Goal: Task Accomplishment & Management: Use online tool/utility

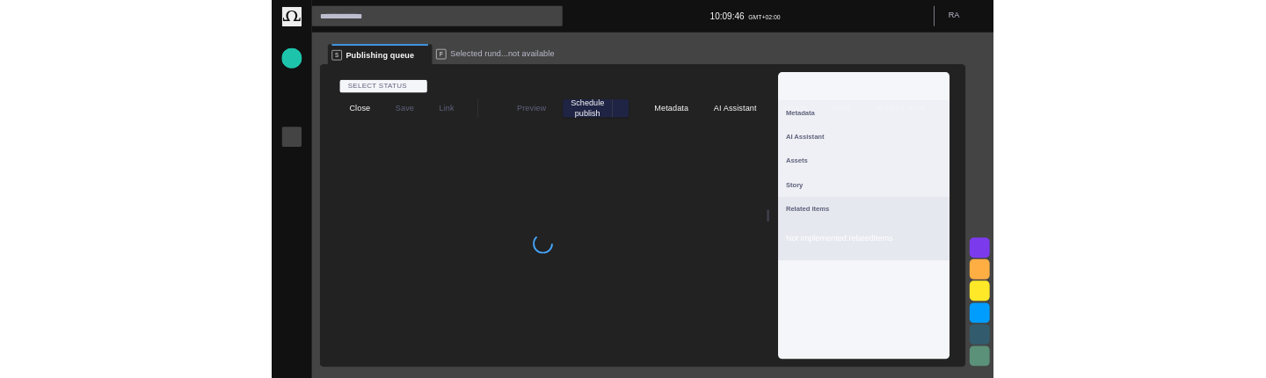
scroll to position [24, 0]
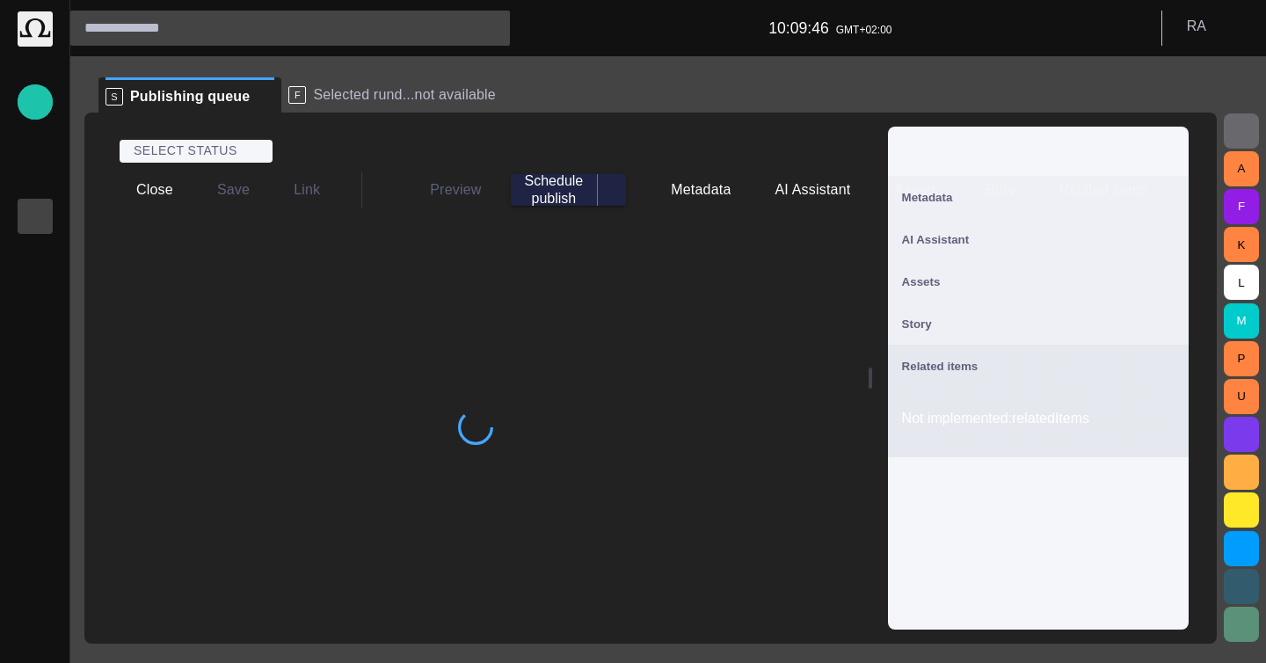
type input "********"
type input "**********"
type input "*****"
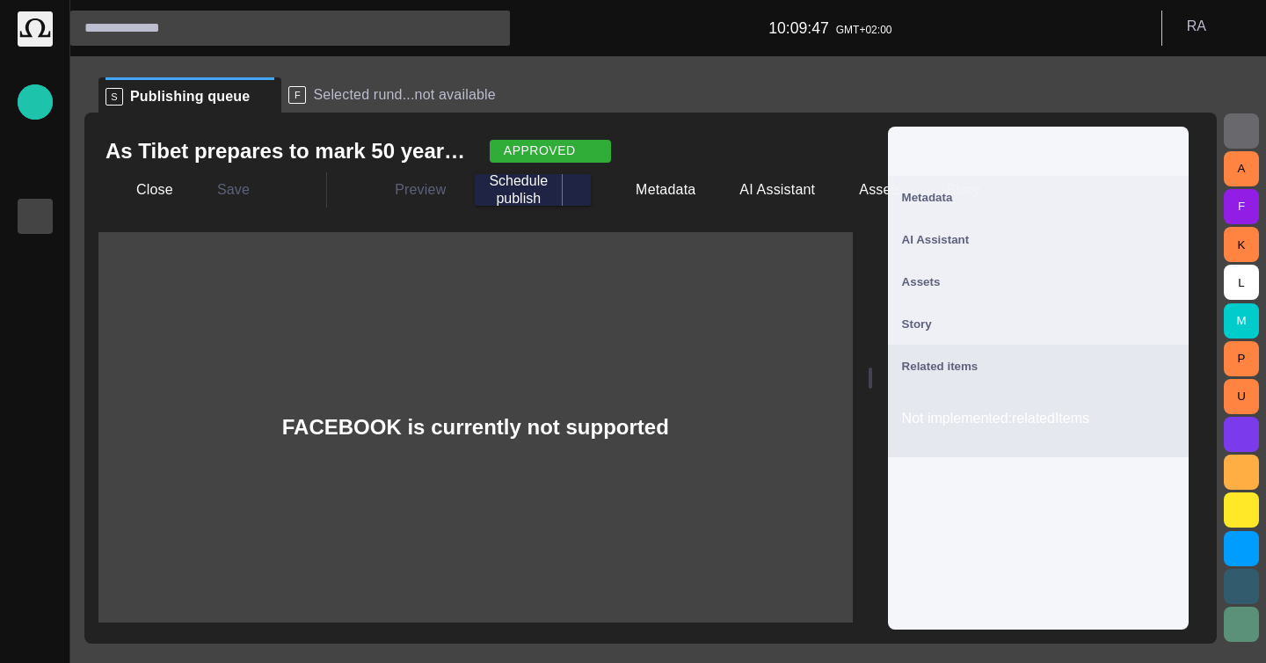
type input "**********"
click at [1215, 40] on button "R A" at bounding box center [1214, 27] width 83 height 32
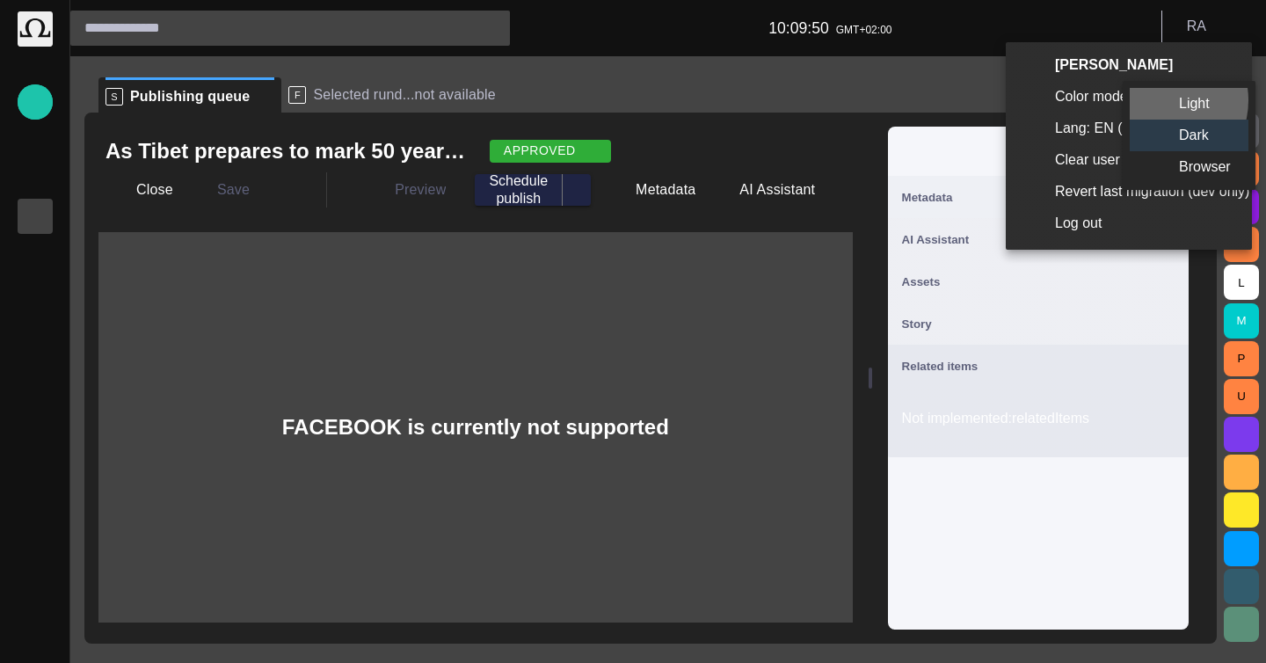
click at [1161, 100] on li "Light" at bounding box center [1189, 104] width 119 height 32
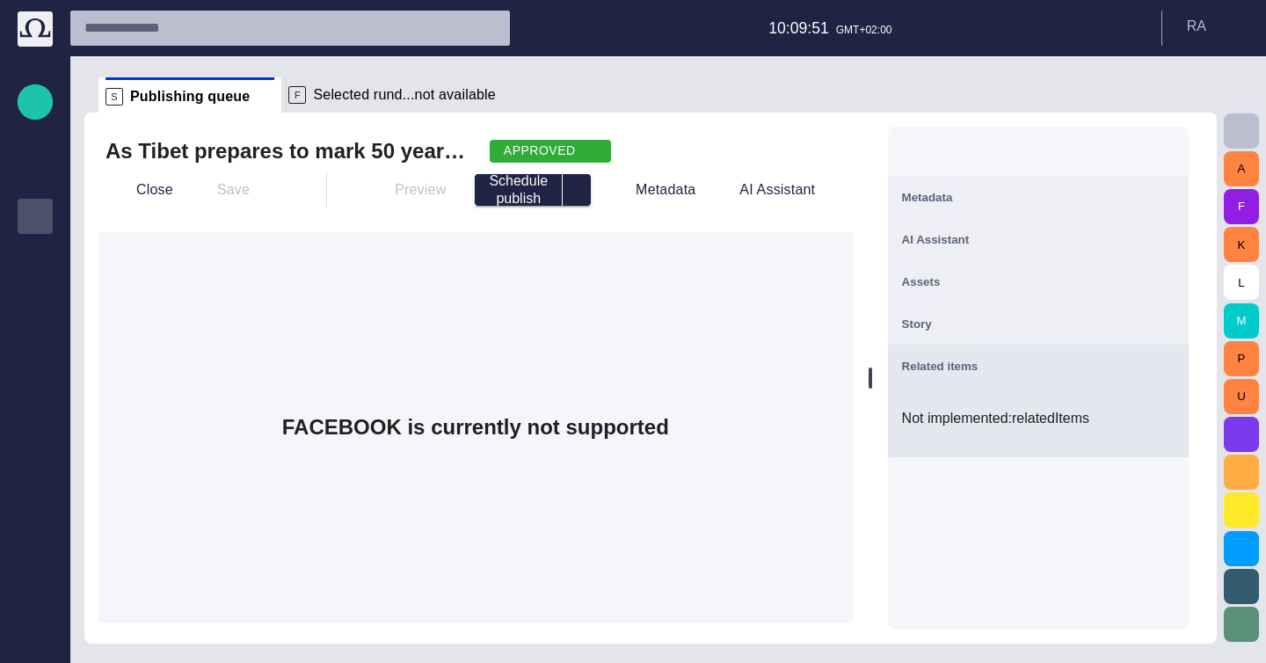
click at [646, 291] on div "FACEBOOK is currently not supported" at bounding box center [475, 427] width 754 height 390
click at [1189, 133] on div at bounding box center [1038, 151] width 301 height 49
click at [1179, 140] on div at bounding box center [1038, 151] width 301 height 49
click at [1175, 143] on span "button" at bounding box center [1164, 151] width 21 height 21
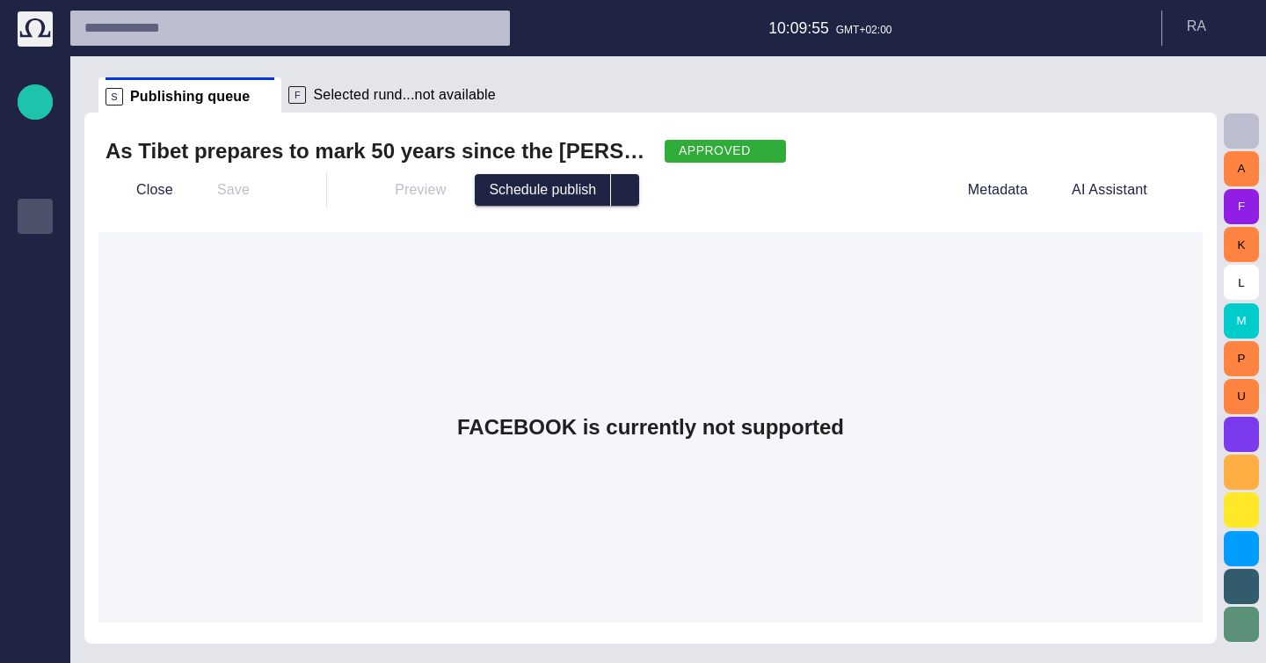
click at [192, 150] on h2 "As Tibet prepares to mark 50 years since the [PERSON_NAME] fled" at bounding box center [377, 151] width 545 height 28
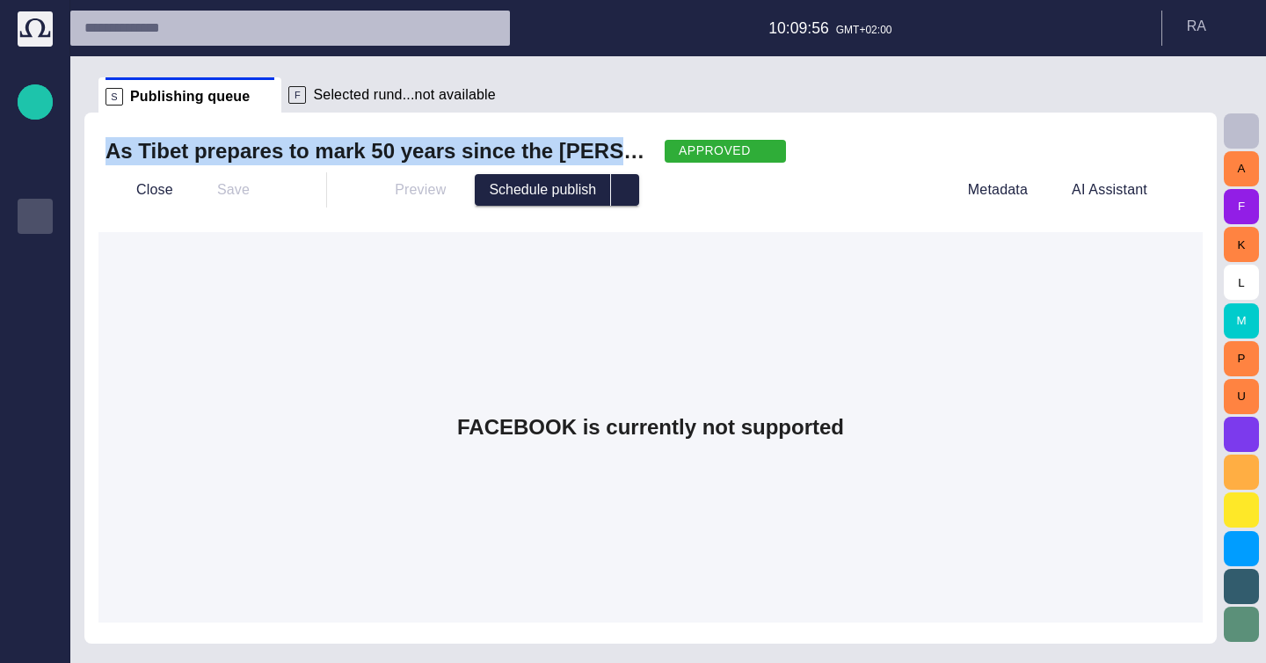
click at [192, 150] on h2 "As Tibet prepares to mark 50 years since the [PERSON_NAME] fled" at bounding box center [377, 151] width 545 height 28
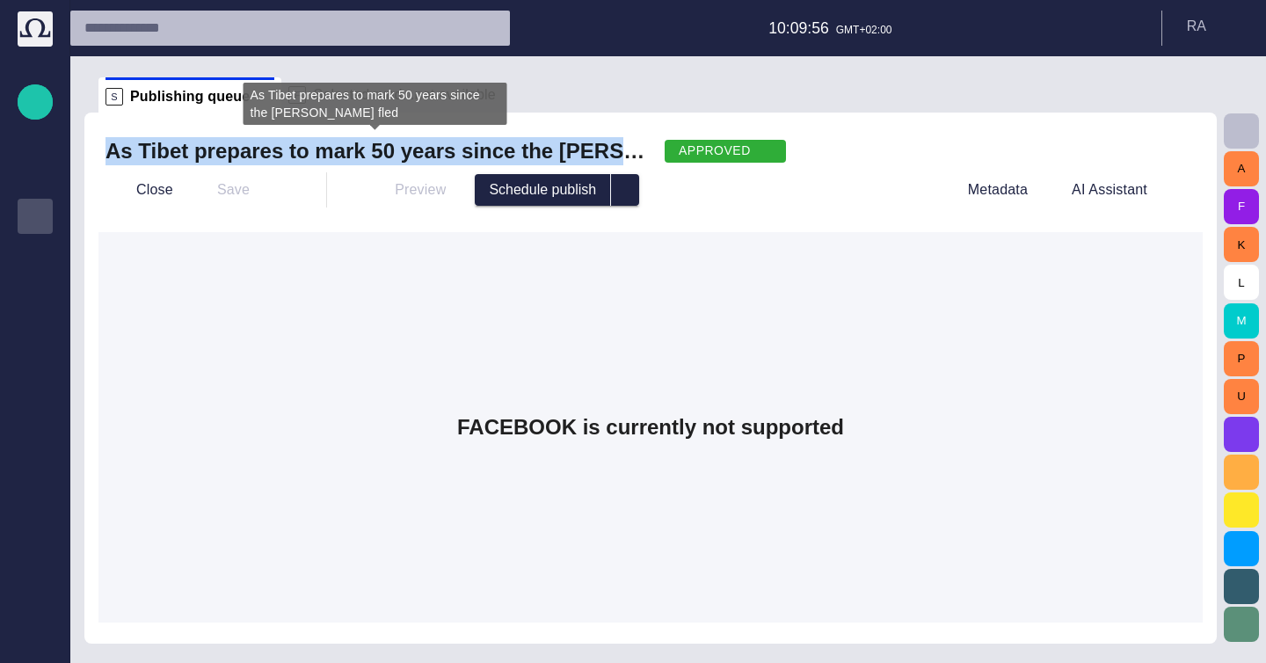
click at [192, 150] on h2 "As Tibet prepares to mark 50 years since the [PERSON_NAME] fled" at bounding box center [377, 151] width 545 height 28
click at [218, 157] on h2 "As Tibet prepares to mark 50 years since the [PERSON_NAME] fled" at bounding box center [377, 151] width 545 height 28
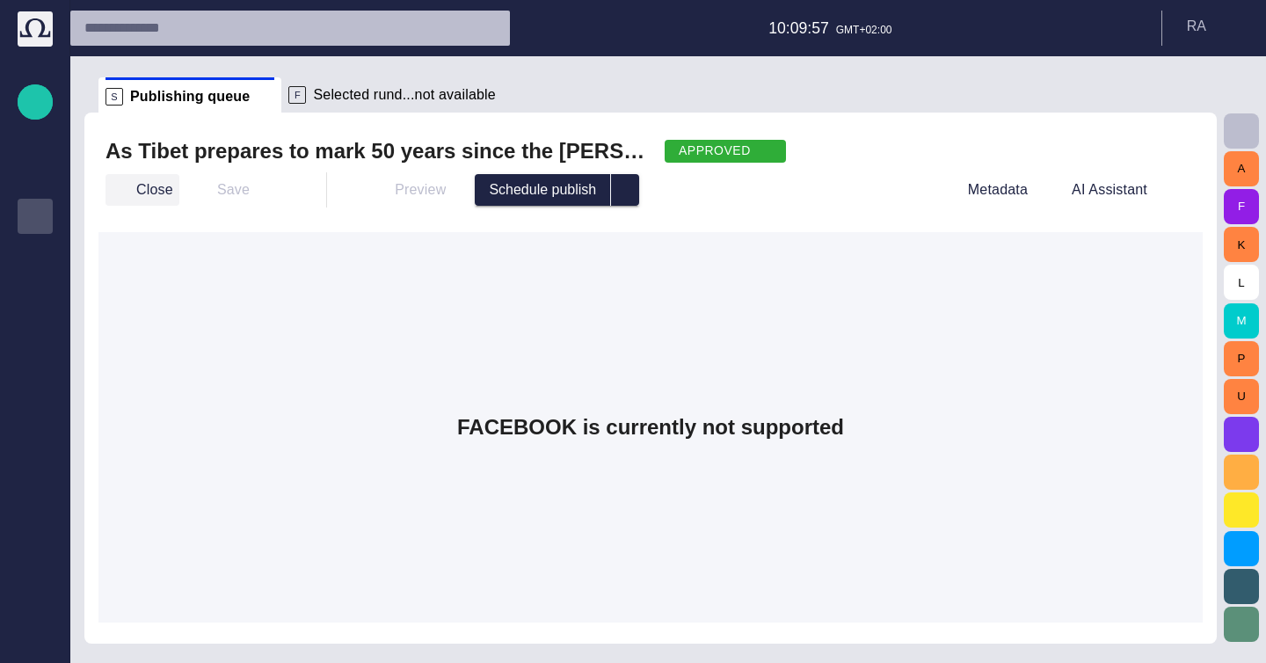
click at [149, 188] on button "Close" at bounding box center [142, 190] width 74 height 32
click at [499, 154] on h2 "As Tibet prepares to mark 50 years since the [PERSON_NAME] fled" at bounding box center [377, 151] width 545 height 28
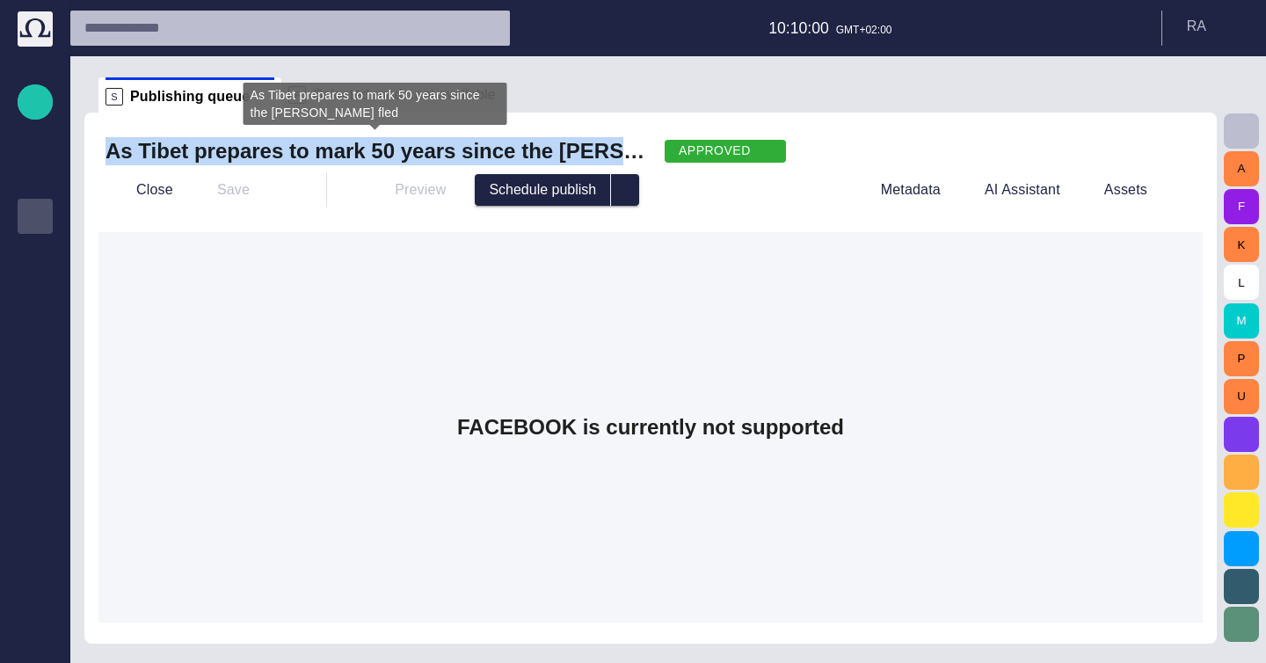
click at [499, 154] on h2 "As Tibet prepares to mark 50 years since the [PERSON_NAME] fled" at bounding box center [377, 151] width 545 height 28
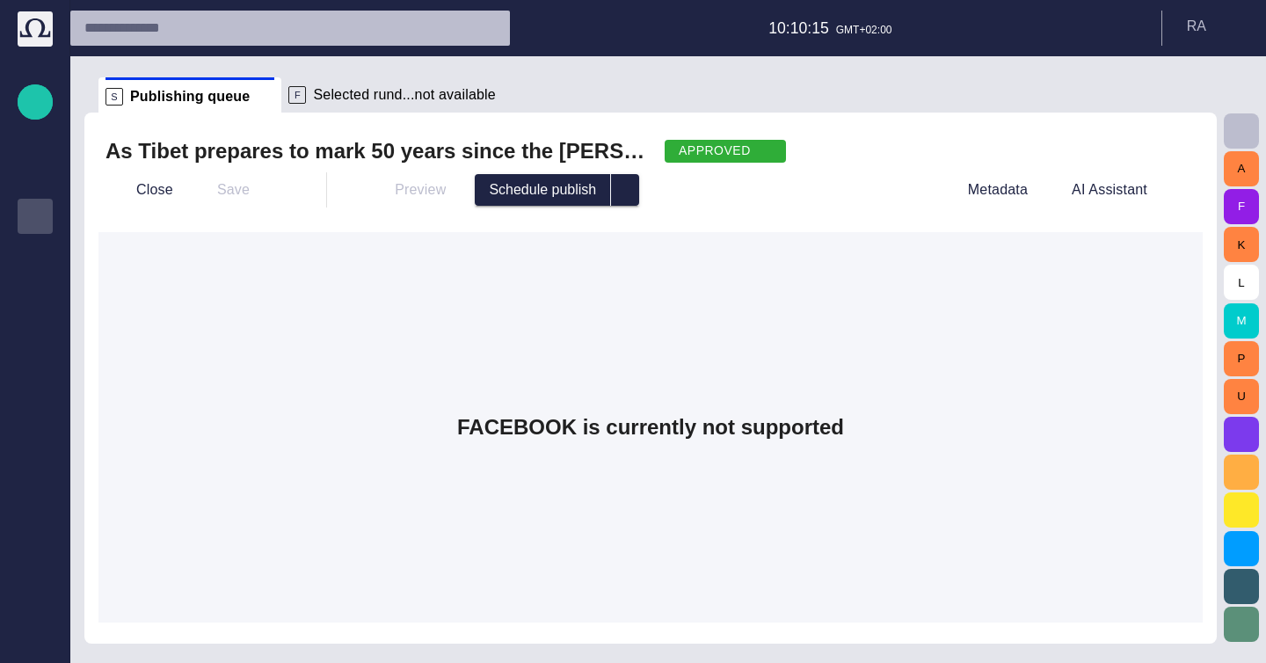
click at [149, 224] on div "As Tibet prepares to mark 50 years since the [PERSON_NAME] fled APPROVED Close …" at bounding box center [650, 378] width 1132 height 531
click at [147, 225] on div "As Tibet prepares to mark 50 years since the [PERSON_NAME] fled APPROVED Close …" at bounding box center [650, 378] width 1132 height 531
click at [213, 275] on div "FACEBOOK is currently not supported" at bounding box center [650, 427] width 1104 height 390
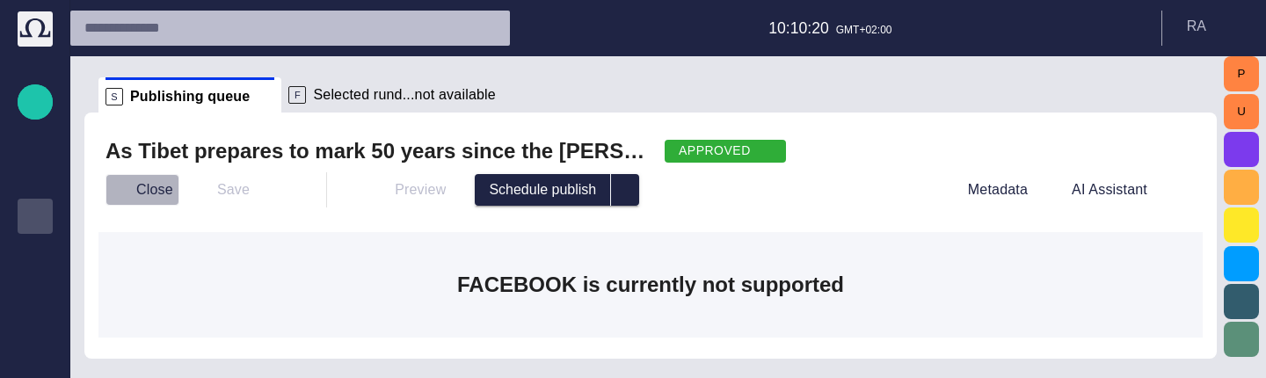
click at [148, 202] on button "Close" at bounding box center [142, 190] width 74 height 32
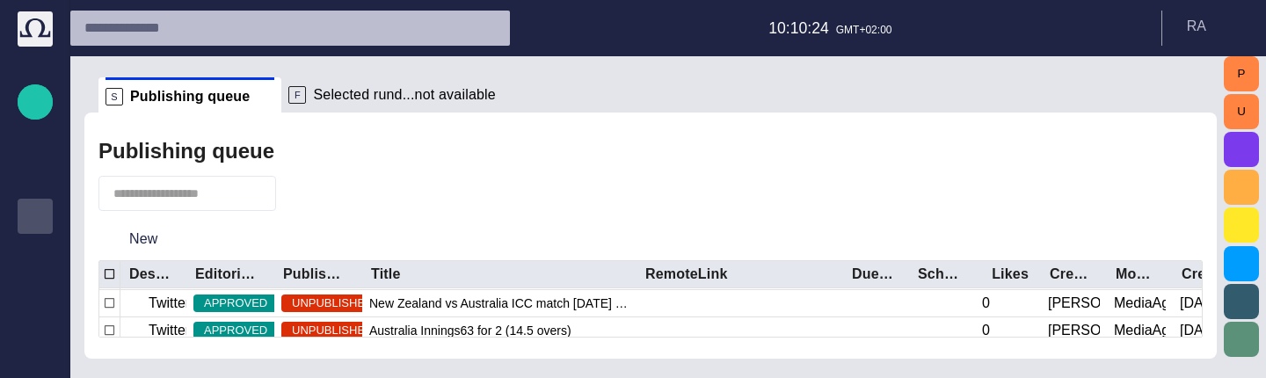
scroll to position [229, 0]
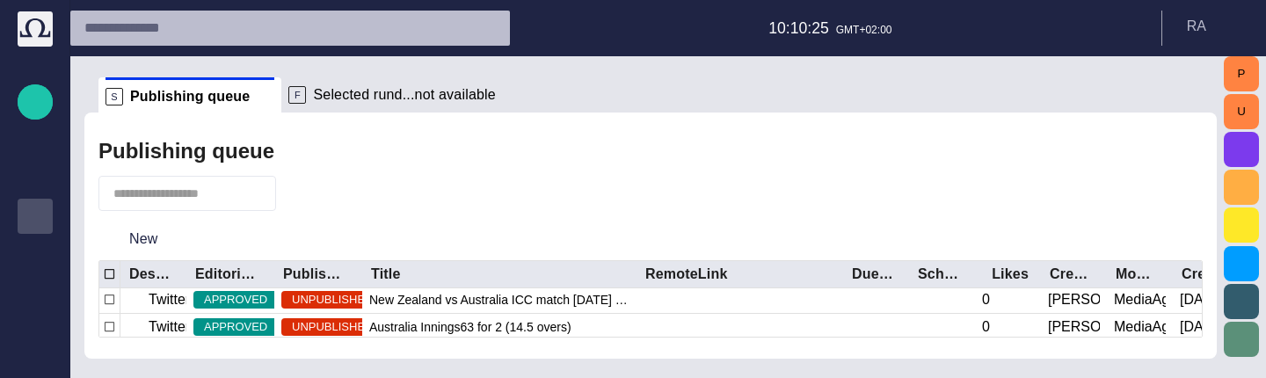
click at [302, 203] on button "button" at bounding box center [299, 194] width 33 height 32
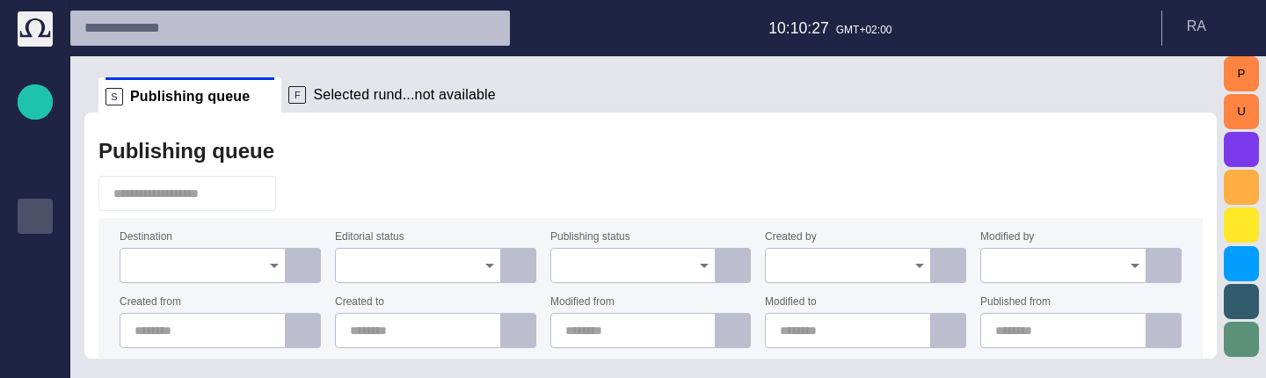
click at [253, 252] on div at bounding box center [203, 265] width 166 height 35
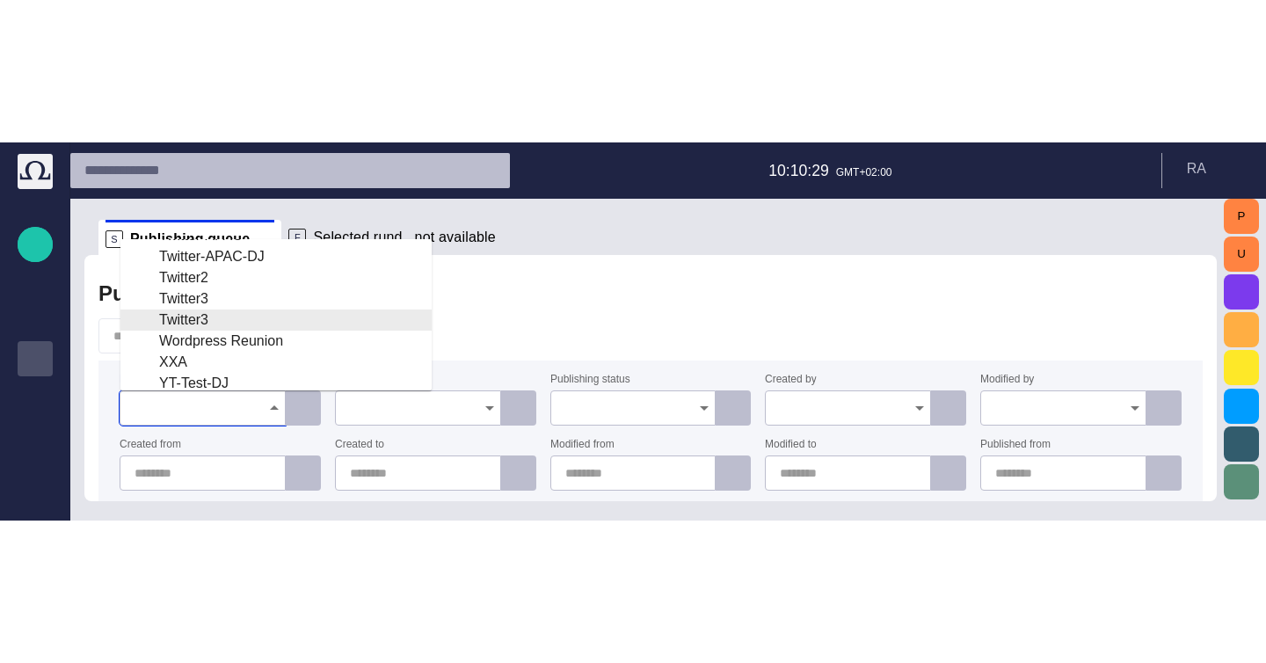
scroll to position [433, 0]
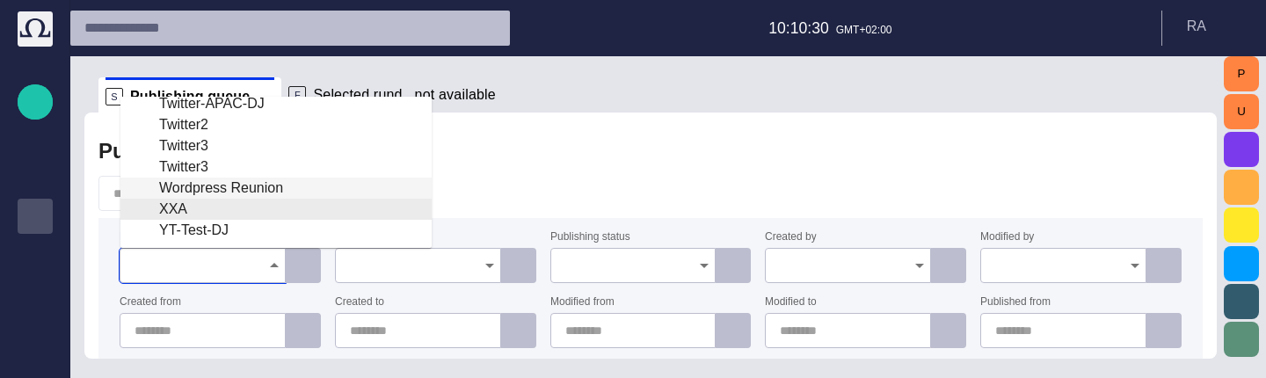
click at [273, 194] on div "Wordpress Reunion" at bounding box center [276, 188] width 283 height 21
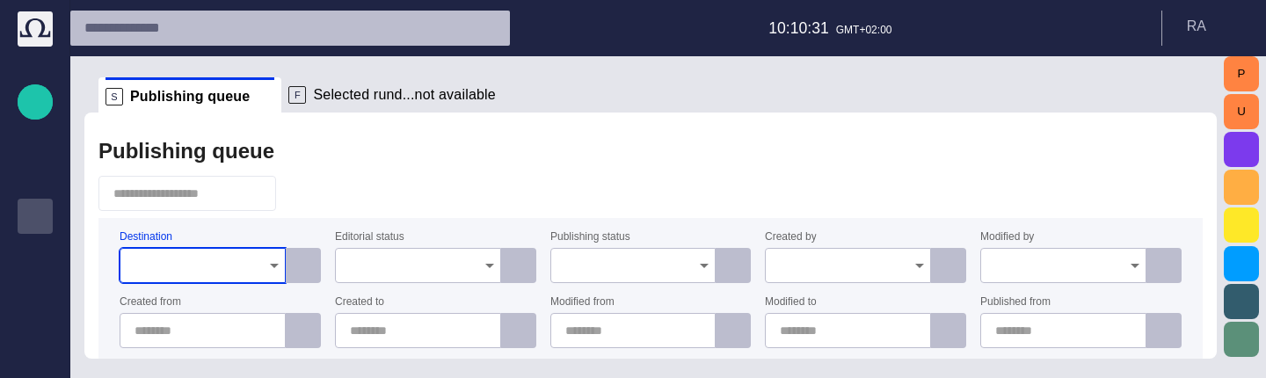
click at [571, 209] on div at bounding box center [650, 193] width 1104 height 35
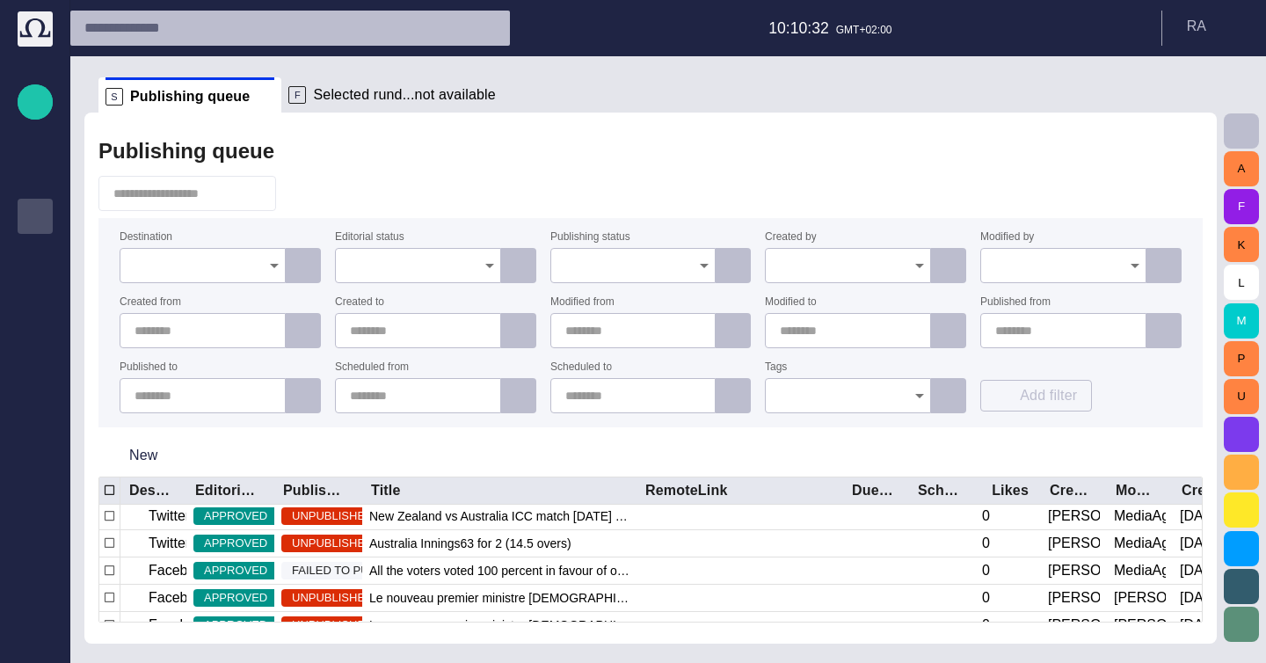
scroll to position [0, 0]
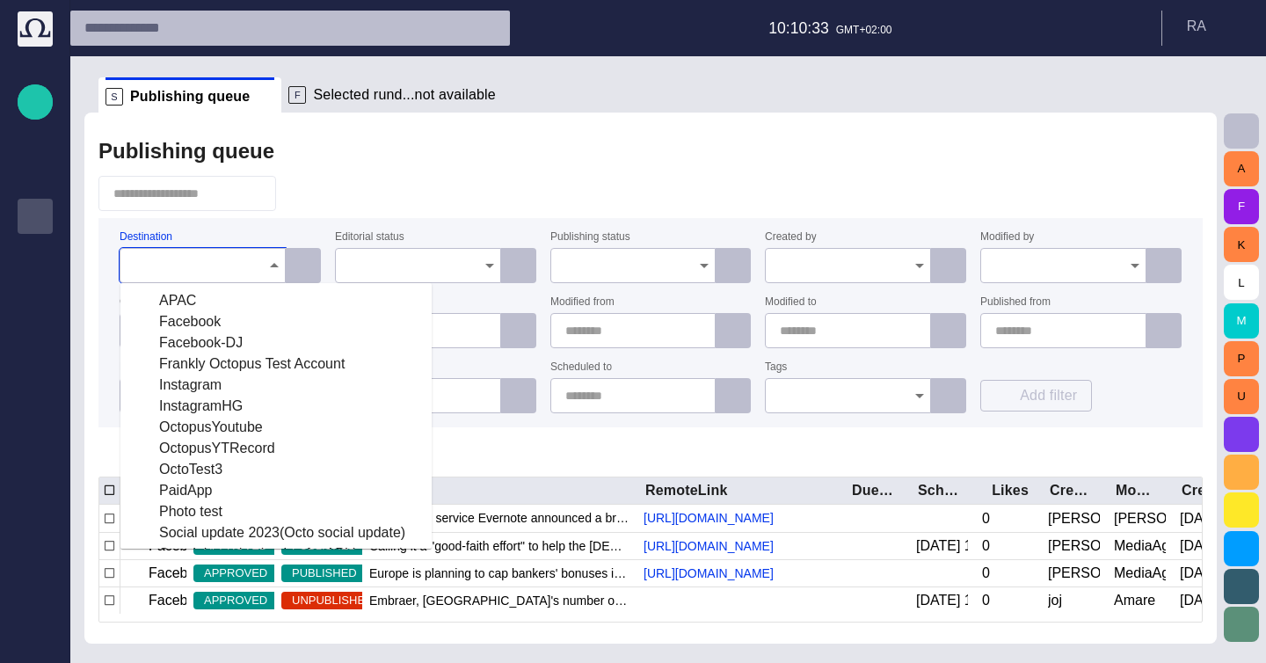
click at [240, 262] on input "Destination" at bounding box center [197, 266] width 124 height 18
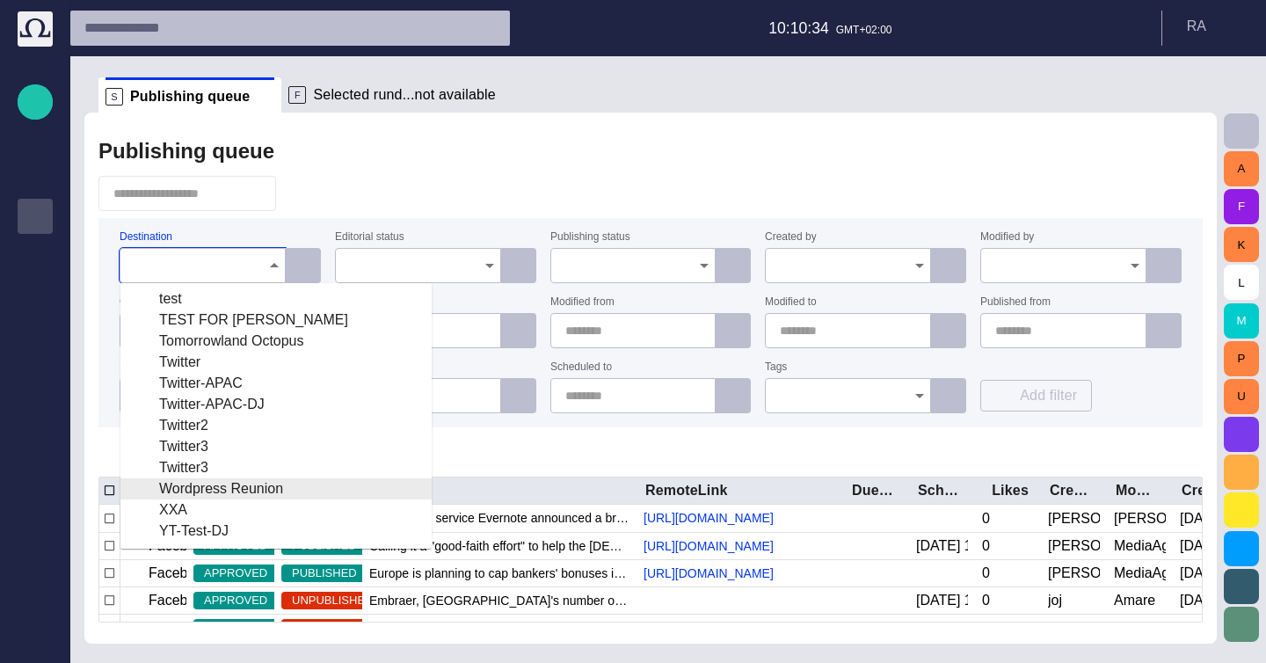
click at [247, 484] on div "Wordpress Reunion" at bounding box center [276, 488] width 283 height 21
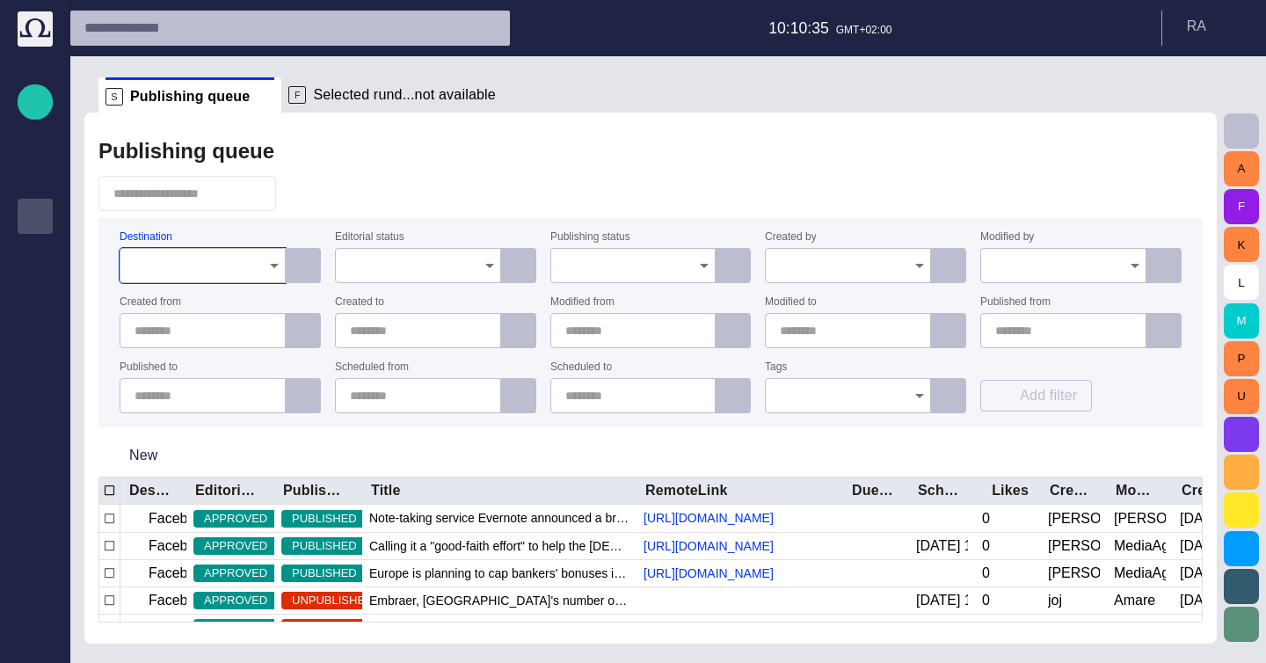
click at [370, 235] on label "Editorial status" at bounding box center [369, 237] width 69 height 12
click at [370, 257] on input "Editorial status" at bounding box center [412, 266] width 124 height 18
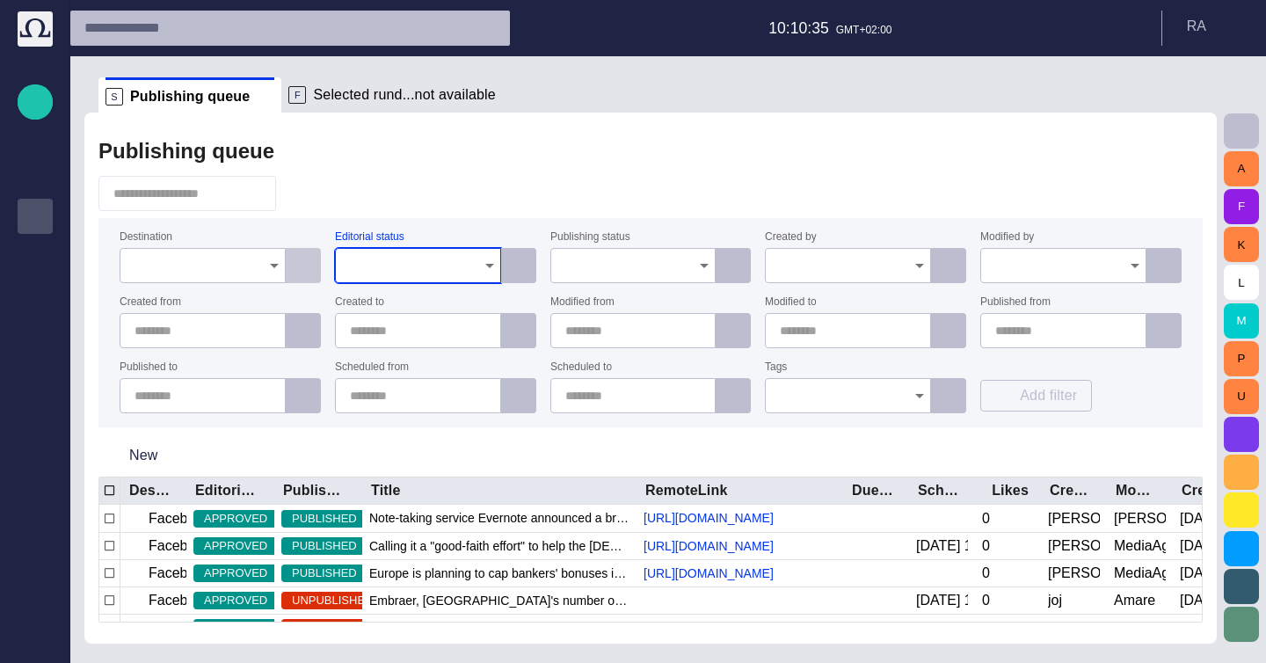
click at [308, 267] on span "button" at bounding box center [304, 266] width 18 height 18
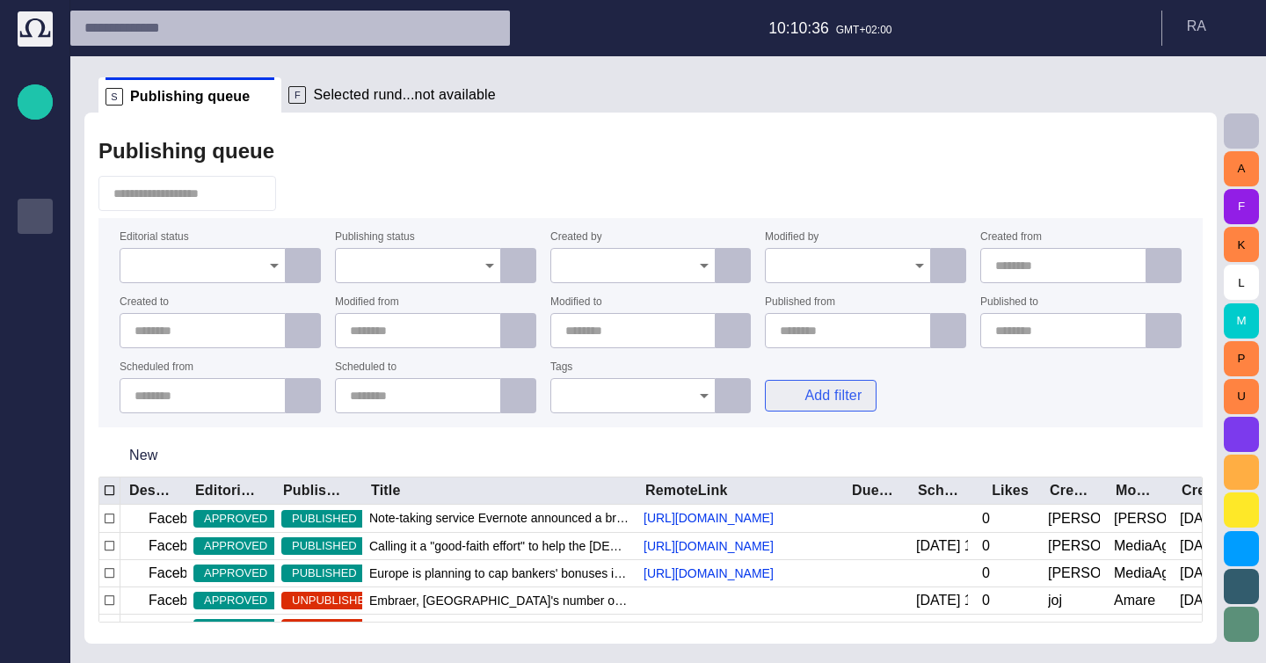
click at [843, 399] on button "Add filter" at bounding box center [821, 396] width 112 height 32
click at [796, 425] on button "Destination" at bounding box center [814, 436] width 98 height 32
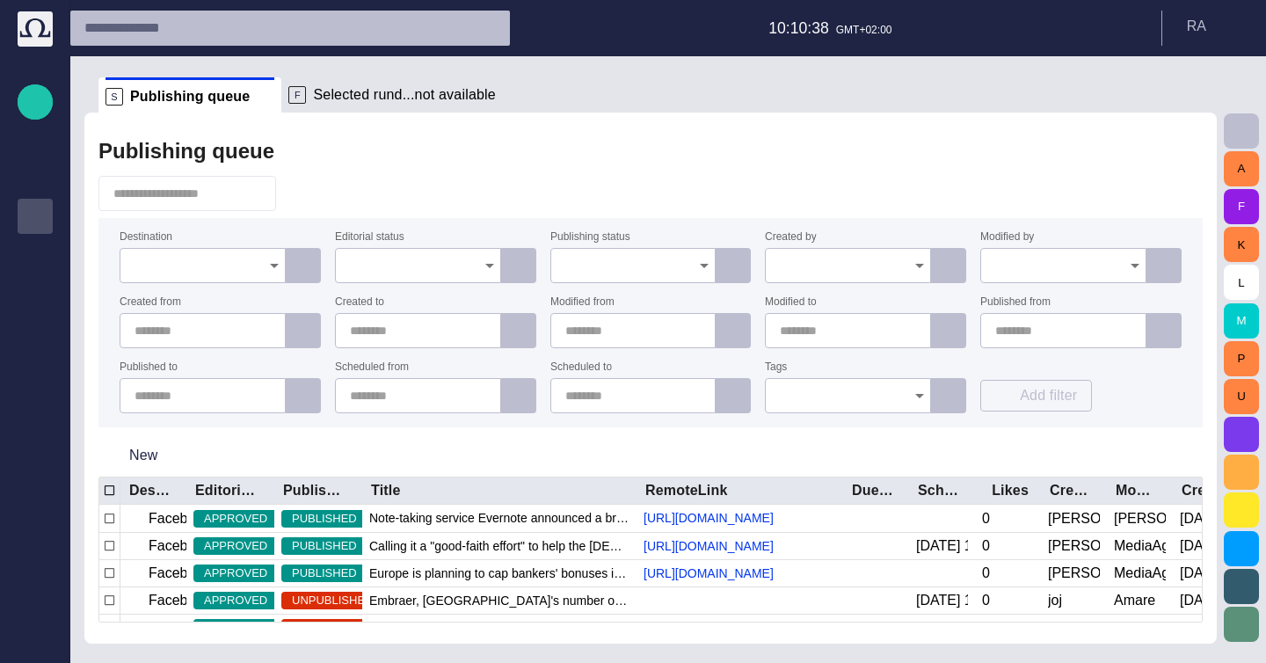
click at [176, 258] on input "Destination" at bounding box center [197, 266] width 124 height 18
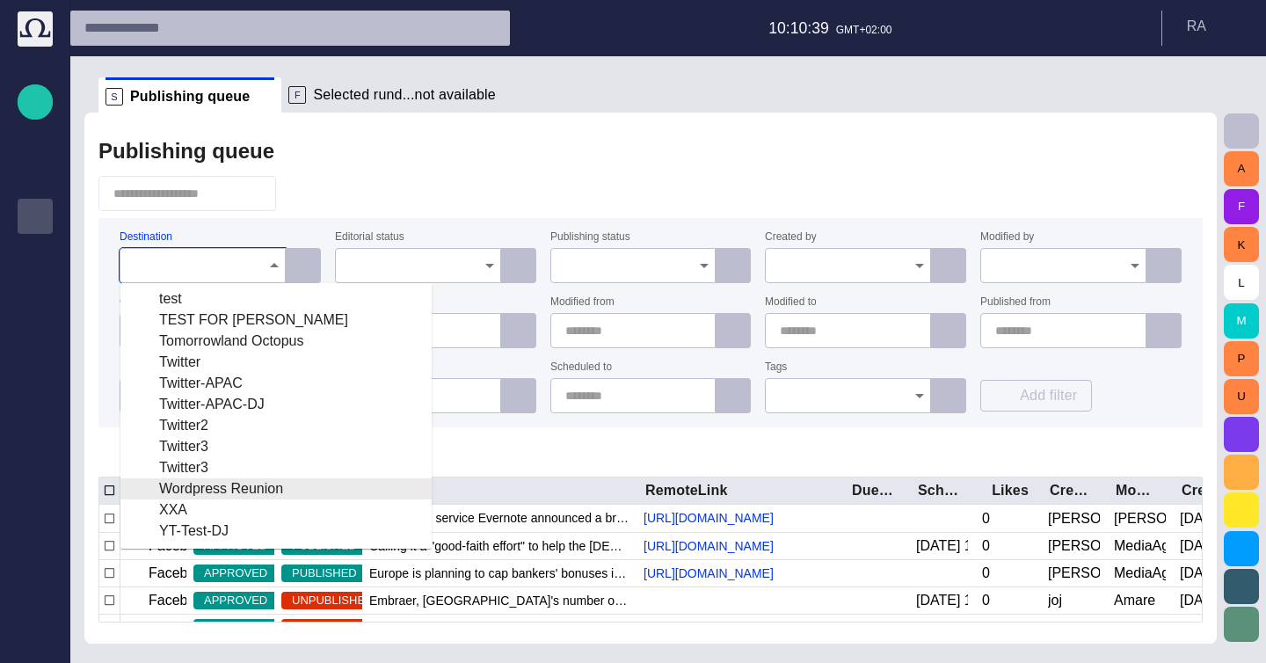
click at [237, 498] on div "Wordpress Reunion" at bounding box center [276, 488] width 283 height 21
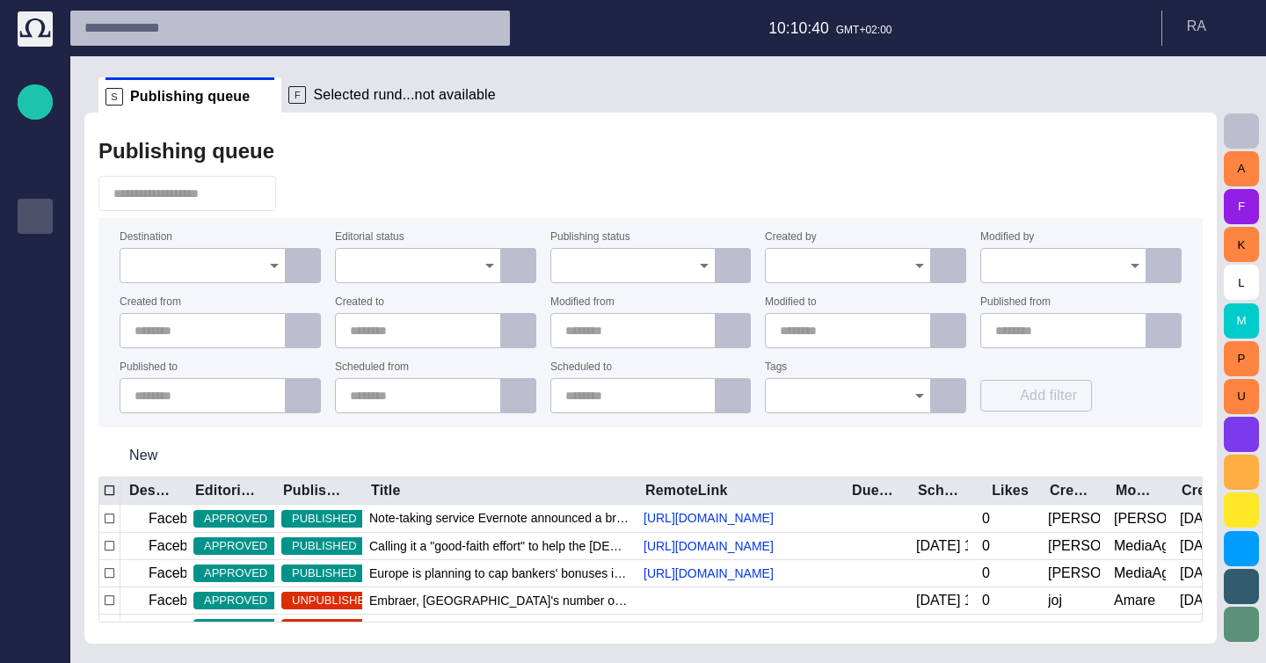
click at [252, 447] on div "New" at bounding box center [650, 455] width 1104 height 42
click at [302, 200] on button "button" at bounding box center [299, 194] width 33 height 32
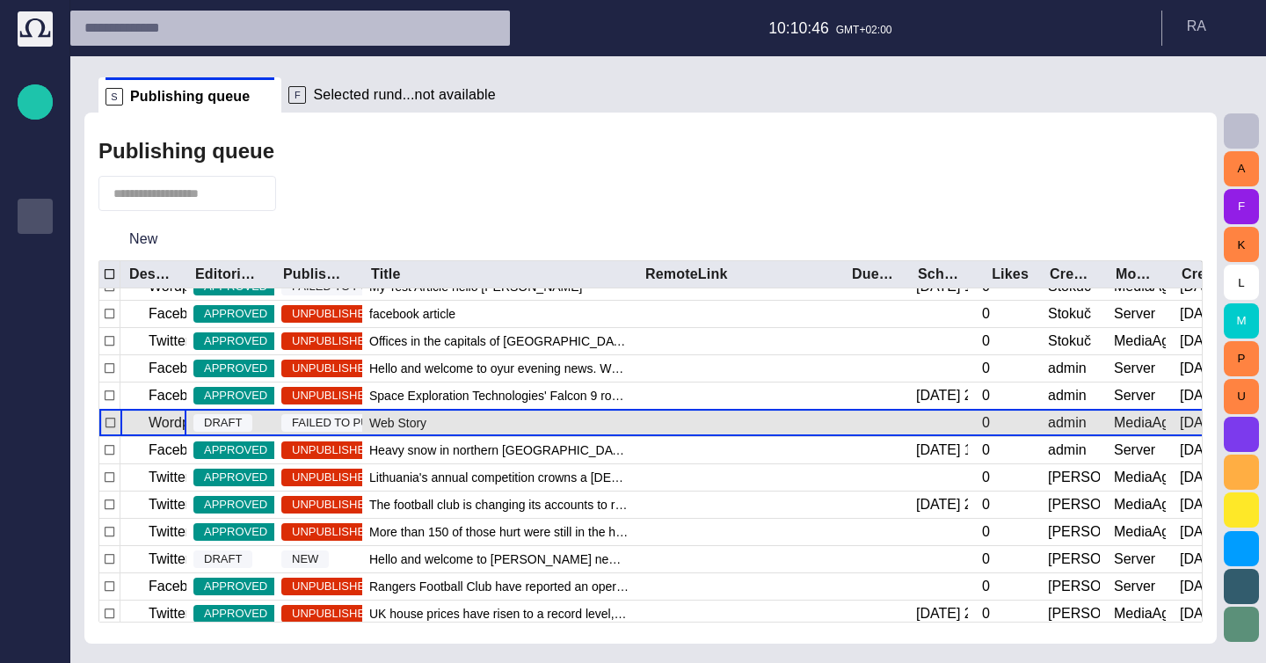
click at [167, 430] on p "Wordpress Reunion" at bounding box center [211, 422] width 124 height 21
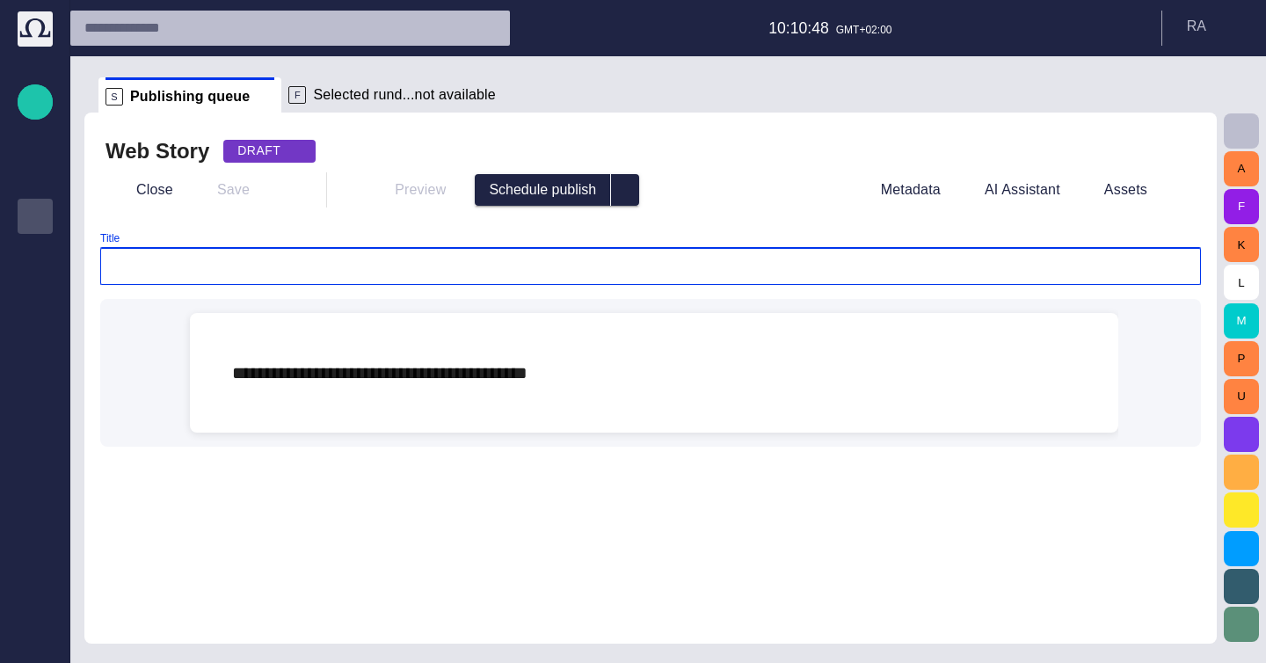
click at [192, 271] on input "Title" at bounding box center [650, 267] width 1071 height 18
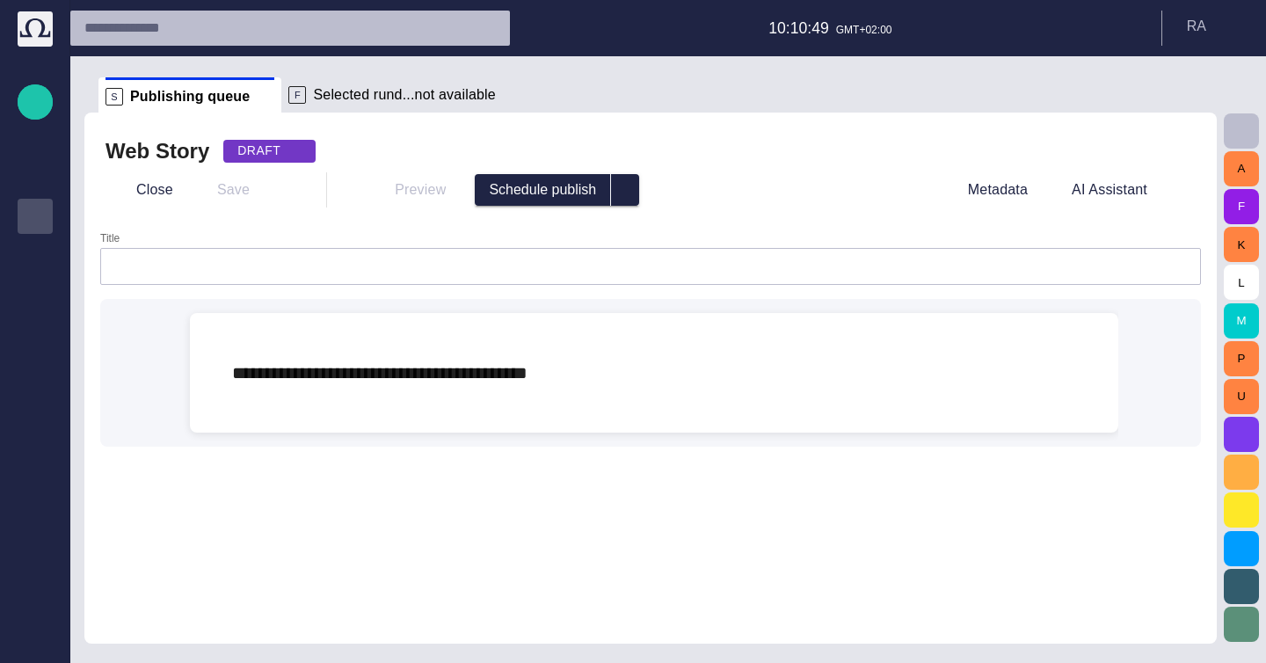
click at [178, 240] on div "Title" at bounding box center [650, 258] width 1101 height 53
click at [138, 192] on button "Close" at bounding box center [142, 190] width 74 height 32
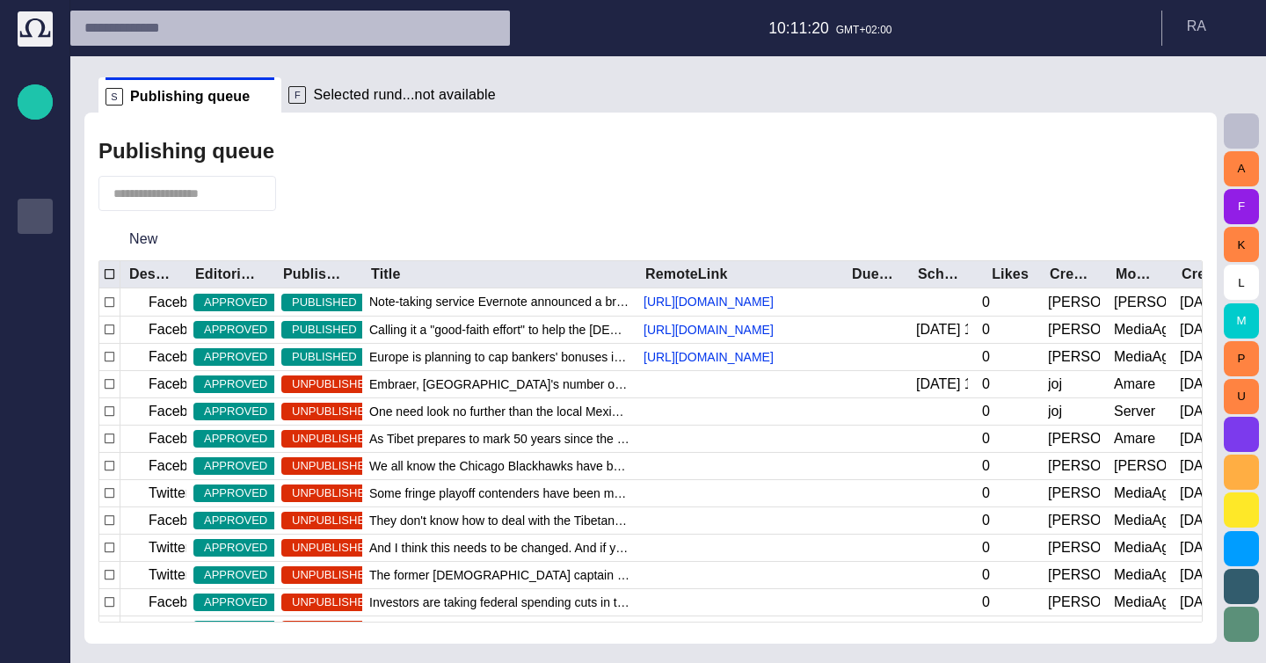
click at [582, 158] on div "Publishing queue" at bounding box center [650, 151] width 1104 height 35
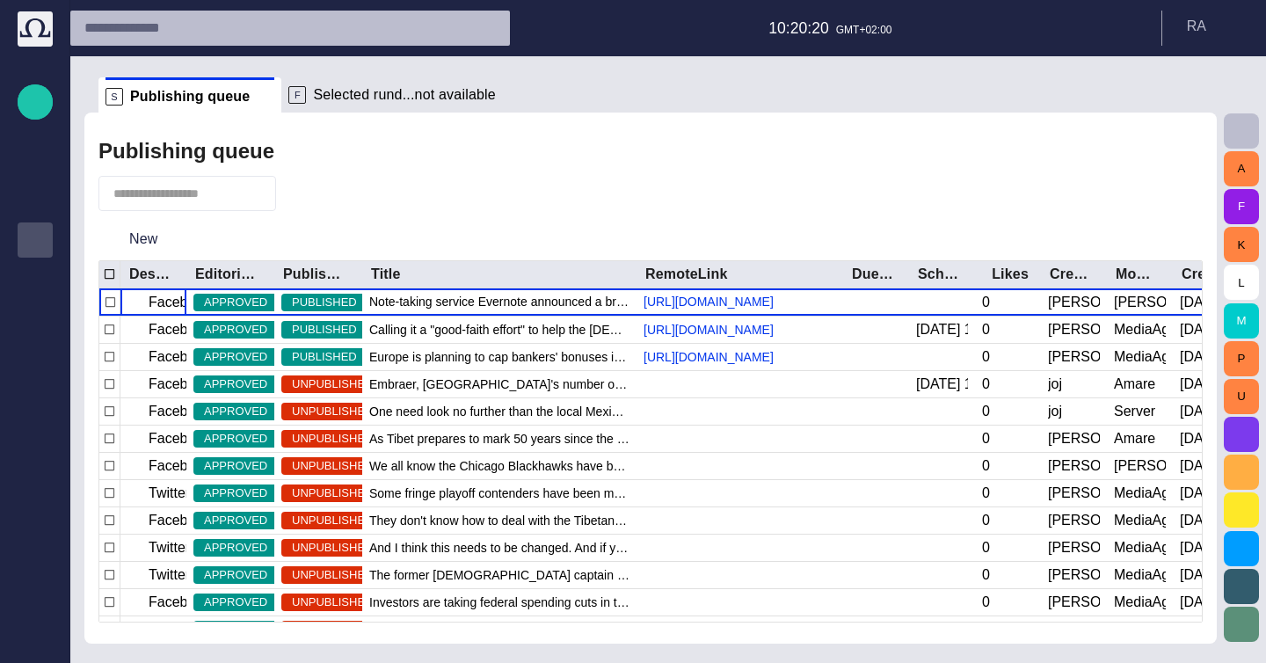
scroll to position [24, 0]
